Goal: Information Seeking & Learning: Learn about a topic

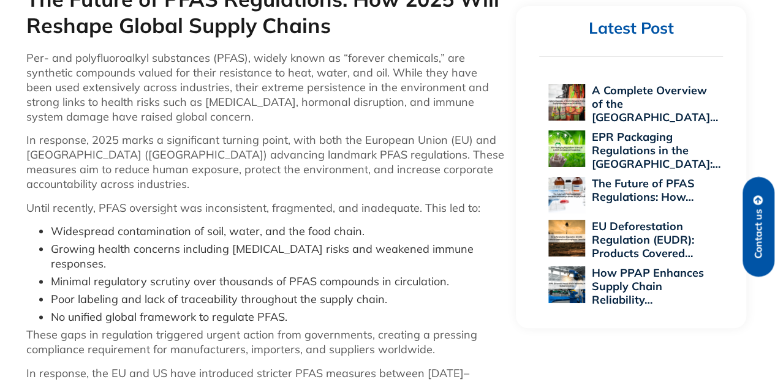
scroll to position [555, 0]
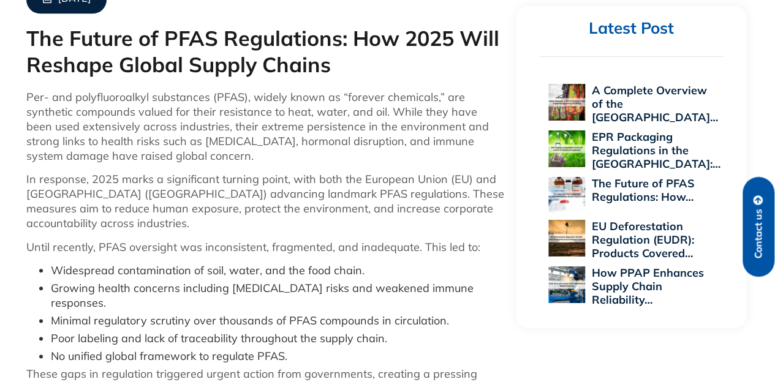
click at [32, 99] on p "Per- and polyfluoroalkyl substances (PFAS), widely known as “forever chemicals,…" at bounding box center [265, 126] width 478 height 73
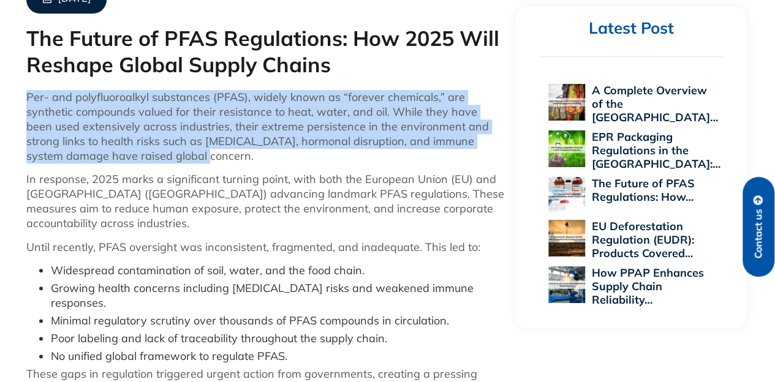
drag, startPoint x: 26, startPoint y: 94, endPoint x: 274, endPoint y: 154, distance: 255.6
click at [274, 154] on p "Per- and polyfluoroalkyl substances (PFAS), widely known as “forever chemicals,…" at bounding box center [265, 126] width 478 height 73
copy p "Per- and polyfluoroalkyl substances (PFAS), widely known as “forever chemicals,…"
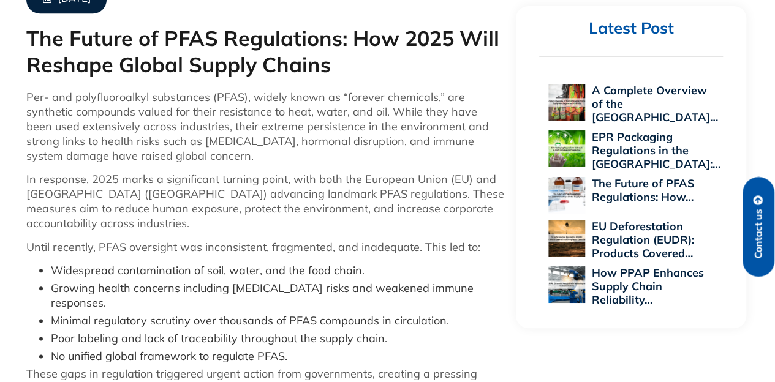
click at [165, 215] on p "In response, 2025 marks a significant turning point, with both the European Uni…" at bounding box center [265, 201] width 478 height 59
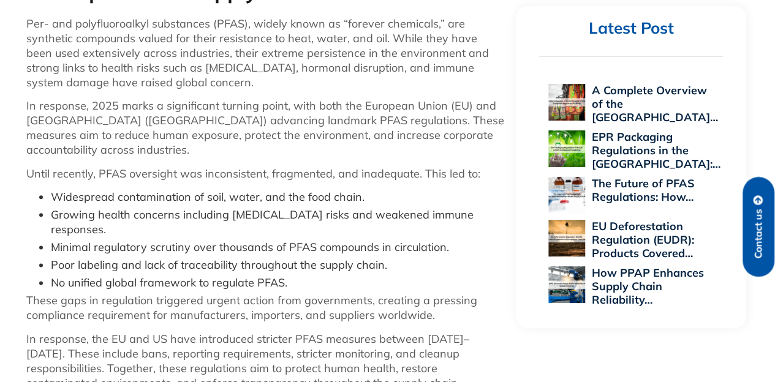
scroll to position [653, 0]
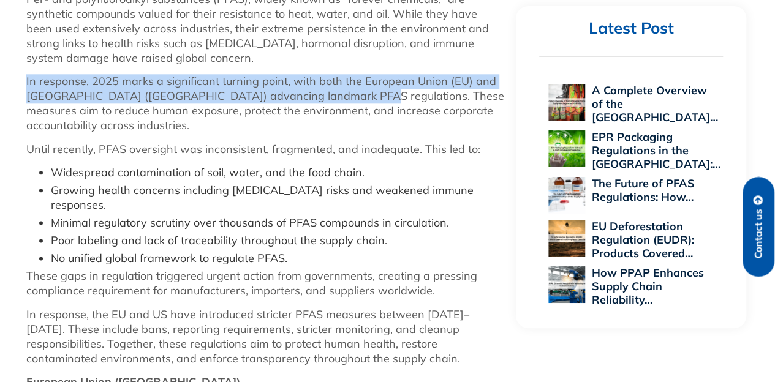
drag, startPoint x: 27, startPoint y: 80, endPoint x: 343, endPoint y: 97, distance: 316.4
click at [343, 97] on p "In response, 2025 marks a significant turning point, with both the European Uni…" at bounding box center [265, 103] width 478 height 59
copy p "In response, 2025 marks a significant turning point, with both the European Uni…"
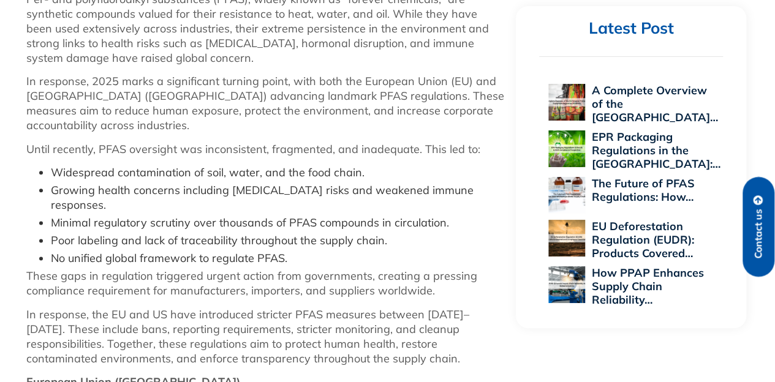
click at [175, 233] on li "Poor labeling and lack of traceability throughout the supply chain." at bounding box center [277, 240] width 453 height 15
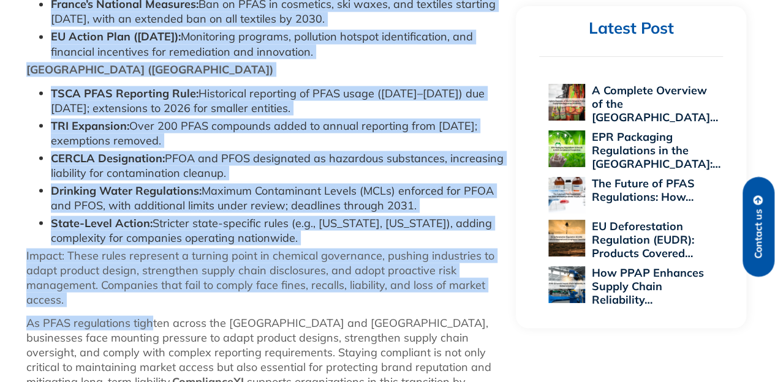
scroll to position [1131, 0]
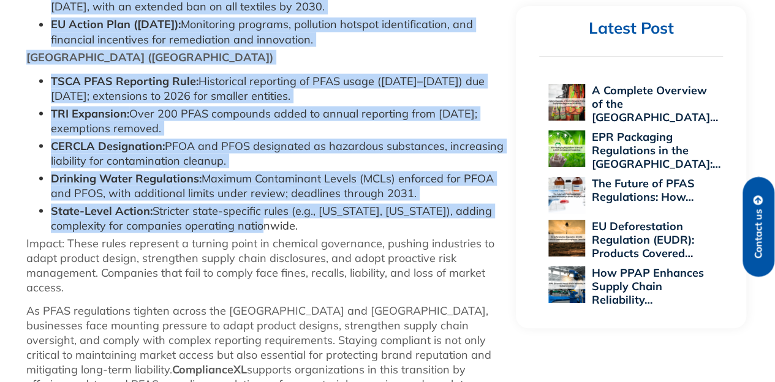
drag, startPoint x: 24, startPoint y: 124, endPoint x: 306, endPoint y: 215, distance: 295.9
copy div "Loremips Dolor (SI) Ametconse ADIP Eli Seddoeiu tempo INCID: Utlabo et dolorema…"
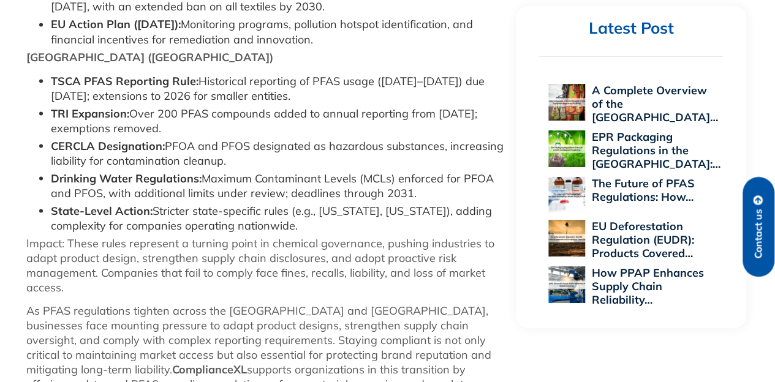
click at [226, 271] on p "Impact: These rules represent a turning point in chemical governance, pushing i…" at bounding box center [265, 265] width 478 height 59
click at [192, 203] on li "State-Level Action: Stricter state-specific rules (e.g., [US_STATE], [US_STATE]…" at bounding box center [277, 217] width 453 height 29
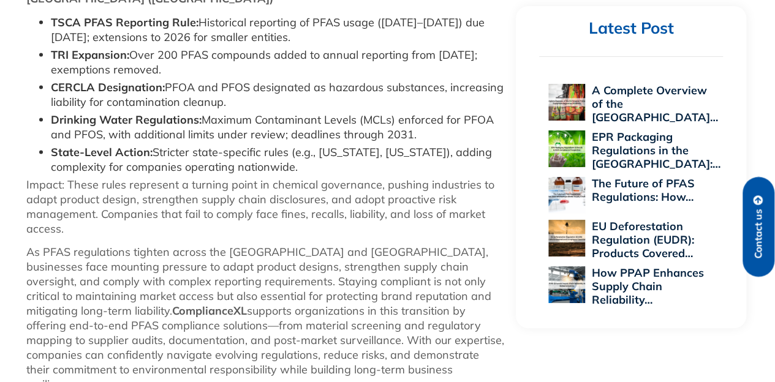
scroll to position [1205, 0]
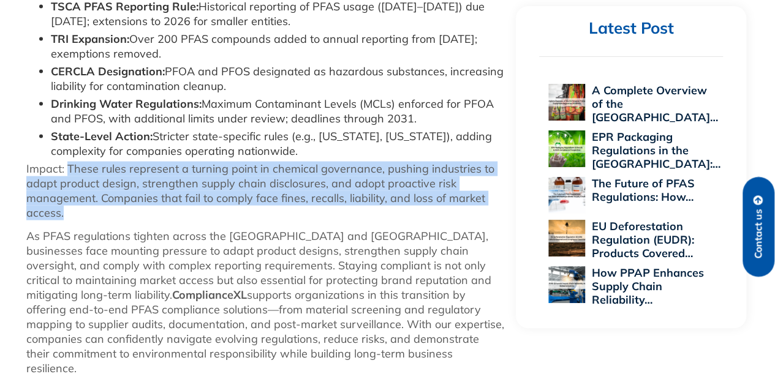
drag, startPoint x: 67, startPoint y: 152, endPoint x: 233, endPoint y: 198, distance: 172.2
click at [233, 198] on p "Impact: These rules represent a turning point in chemical governance, pushing i…" at bounding box center [265, 191] width 478 height 59
copy p "These rules represent a turning point in chemical governance, pushing industrie…"
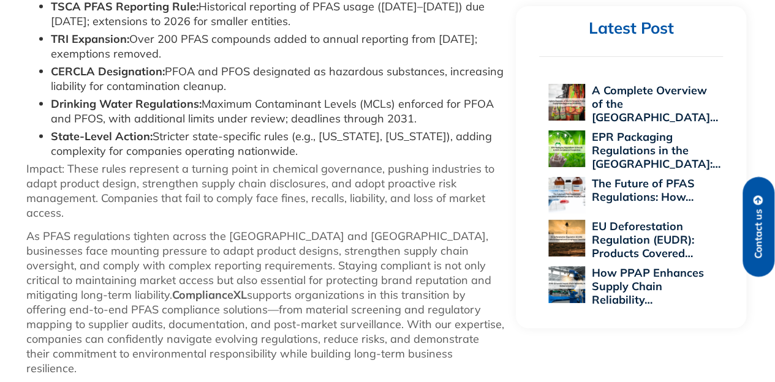
click at [238, 251] on p "As PFAS regulations tighten across the [GEOGRAPHIC_DATA] and [GEOGRAPHIC_DATA],…" at bounding box center [265, 302] width 478 height 147
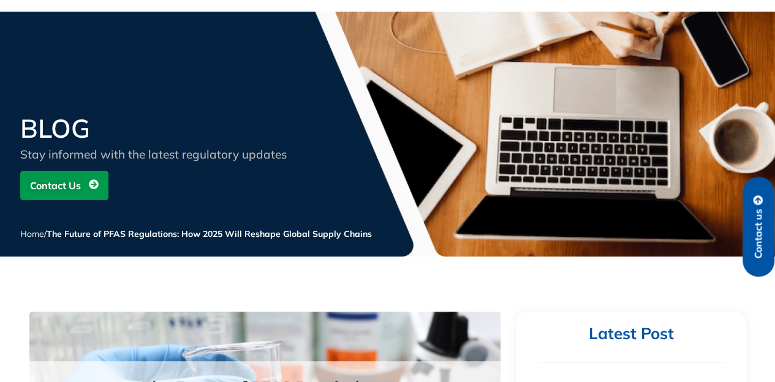
scroll to position [0, 0]
